Goal: Transaction & Acquisition: Purchase product/service

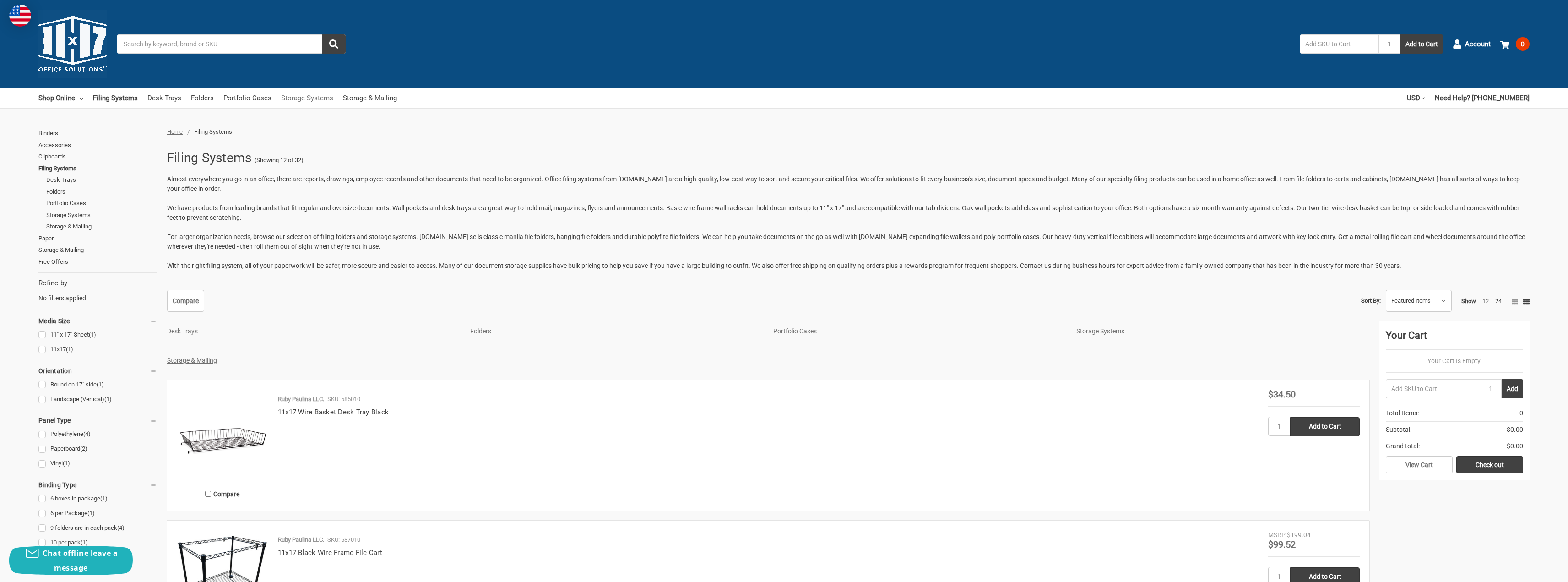
click at [295, 94] on link "Storage Systems" at bounding box center [307, 97] width 52 height 20
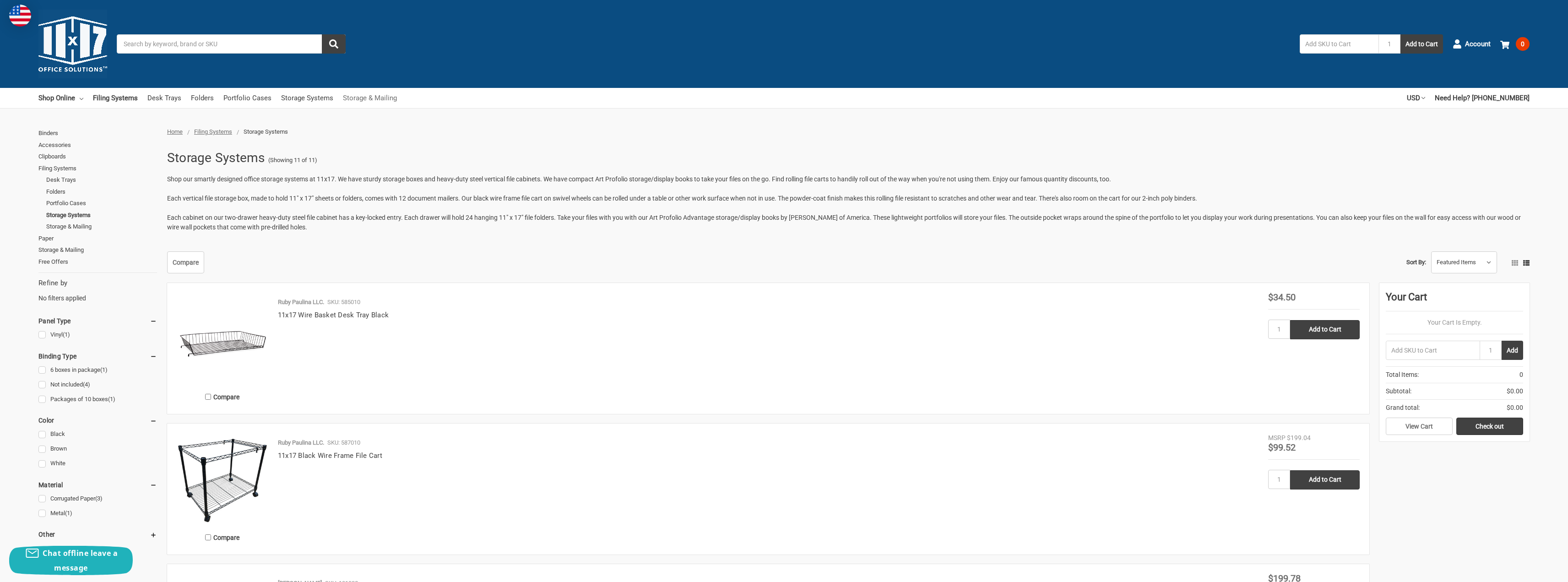
click at [370, 101] on link "Storage & Mailing" at bounding box center [369, 97] width 54 height 20
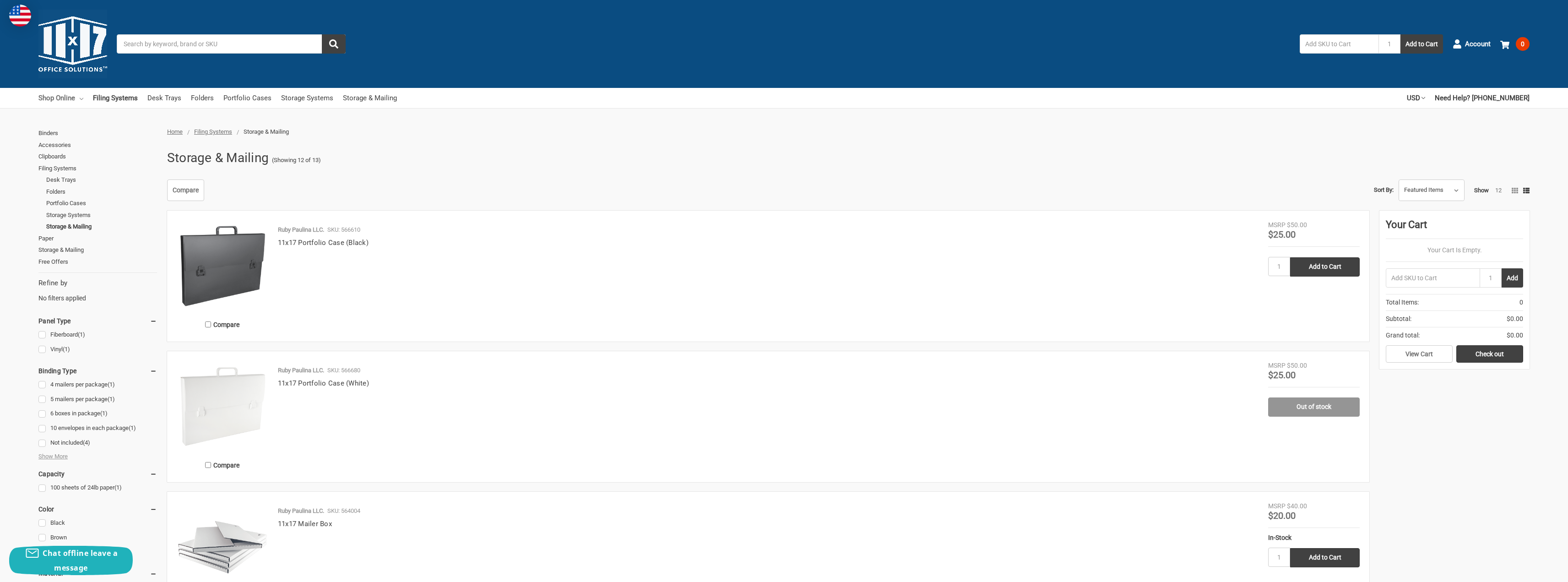
click at [78, 97] on link "Shop Online" at bounding box center [61, 97] width 45 height 20
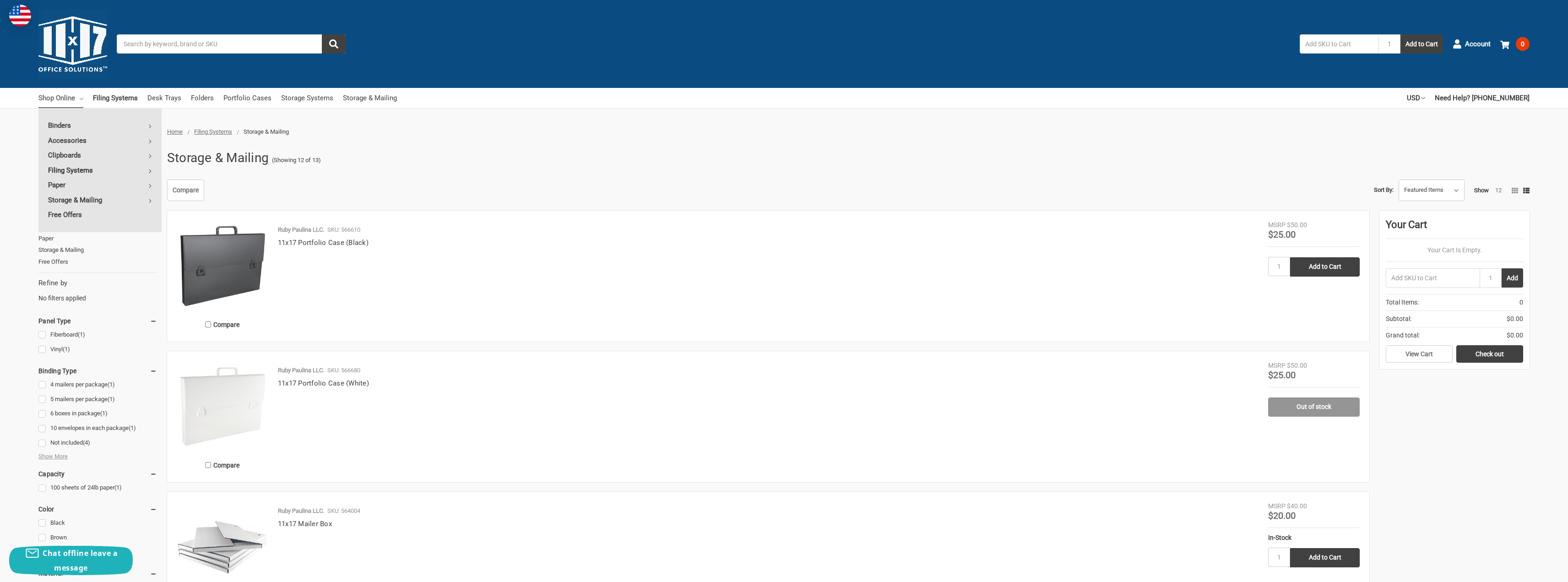
click at [80, 169] on link "Filing Systems" at bounding box center [100, 170] width 123 height 15
click at [209, 127] on link "All Filing Systems" at bounding box center [223, 125] width 123 height 15
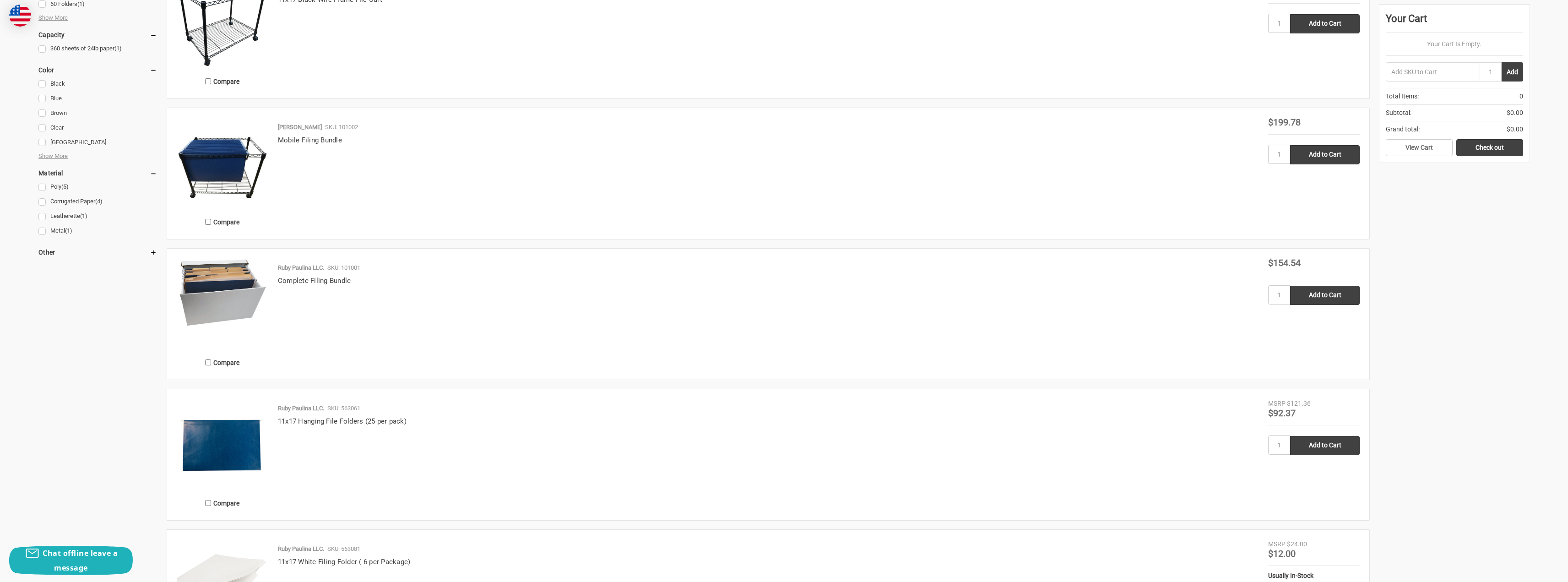
scroll to position [550, 0]
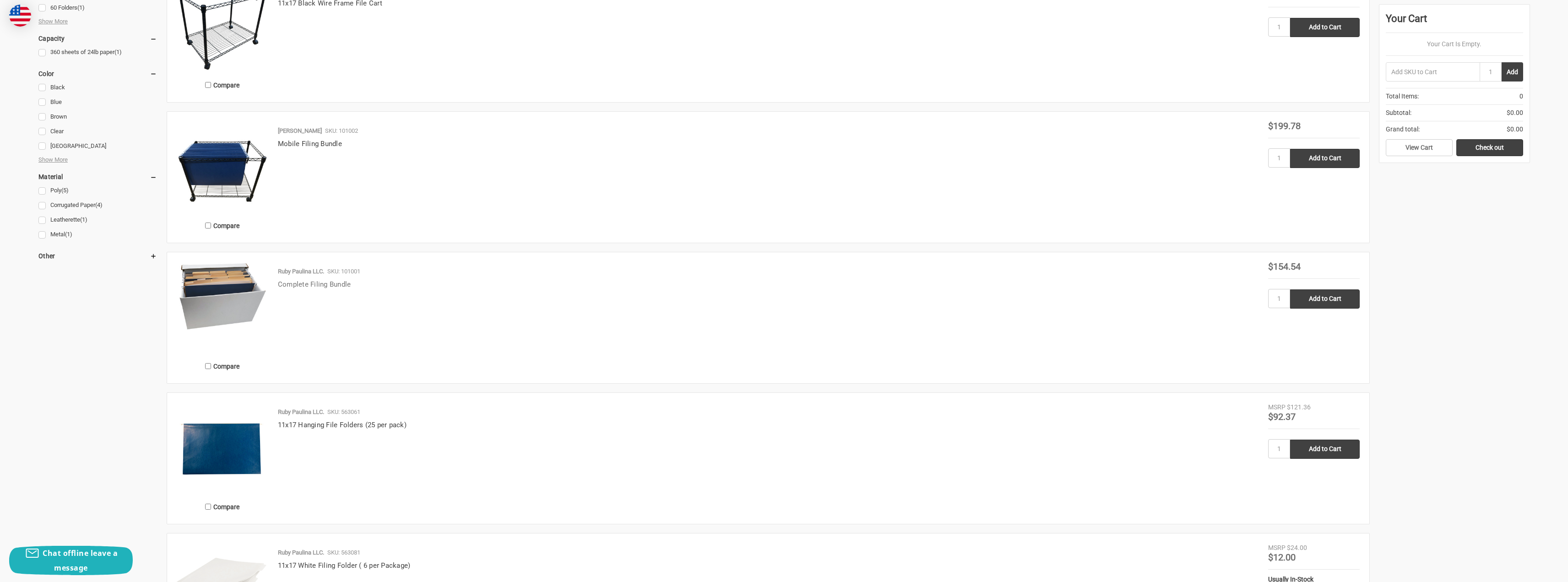
click at [332, 282] on link "Complete Filing Bundle" at bounding box center [315, 284] width 73 height 9
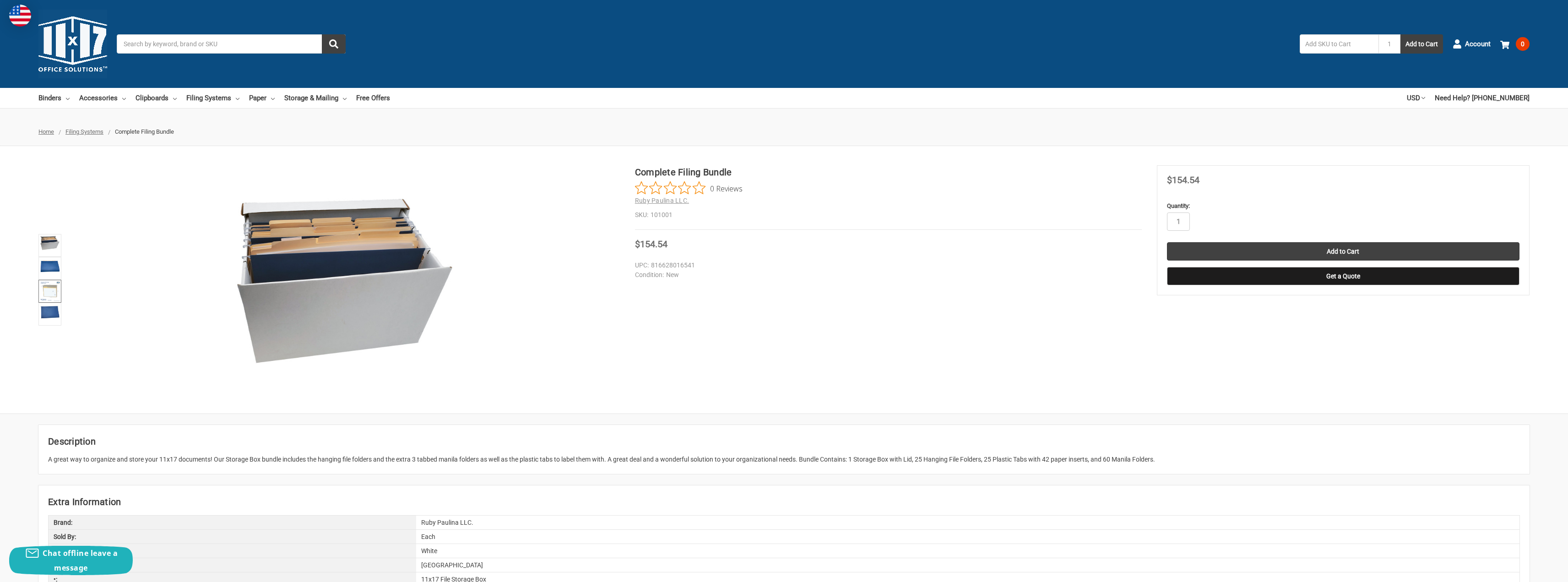
click at [52, 289] on img at bounding box center [49, 291] width 20 height 20
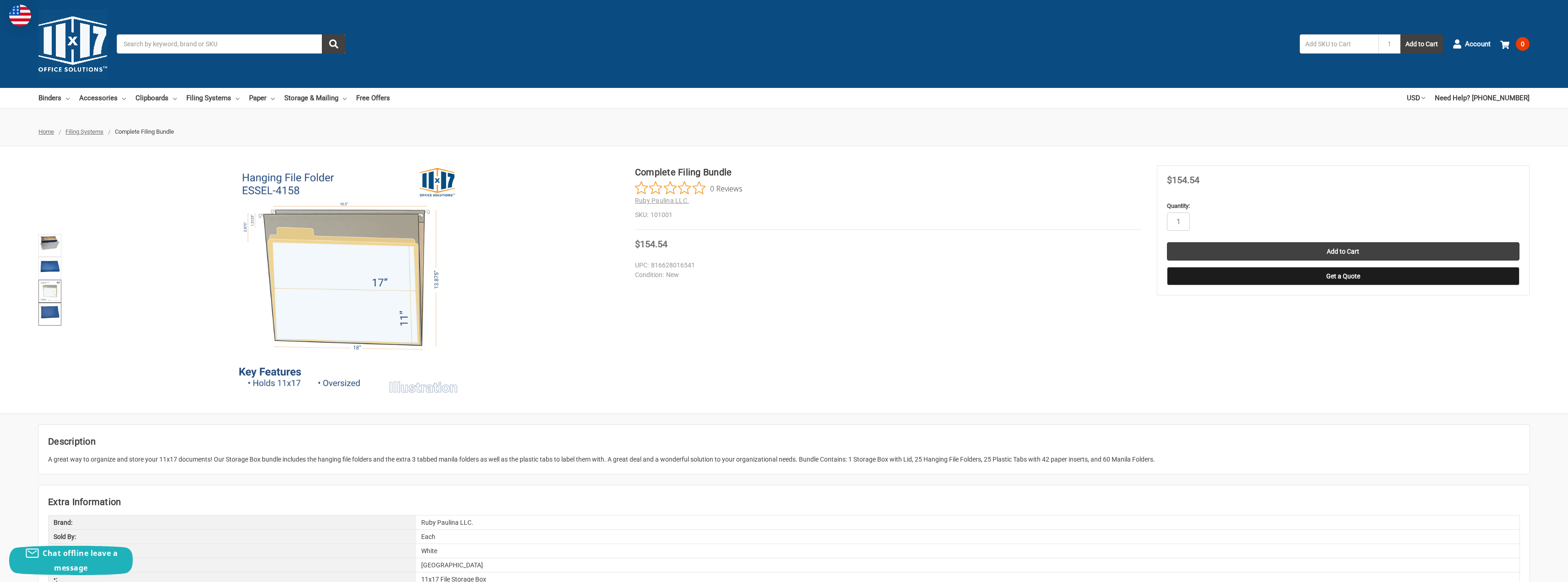
click at [54, 315] on img at bounding box center [49, 312] width 20 height 16
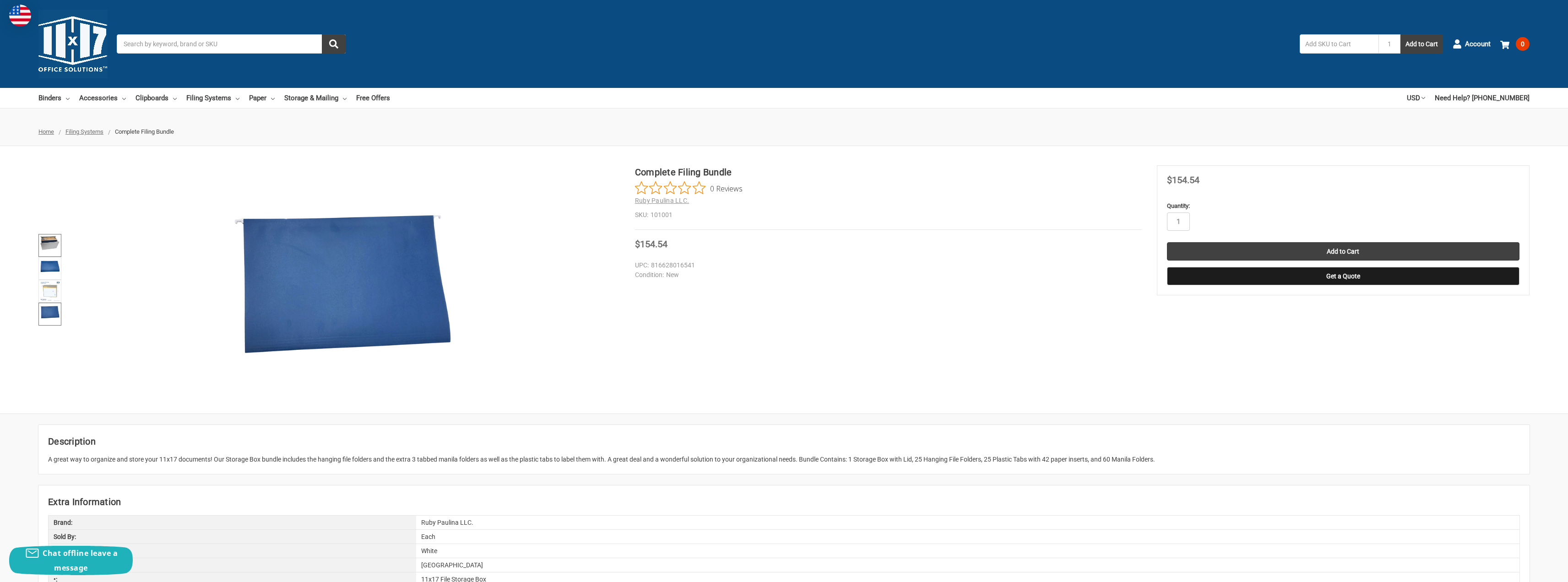
click at [51, 239] on img at bounding box center [49, 243] width 20 height 15
